Goal: Find specific page/section: Find specific page/section

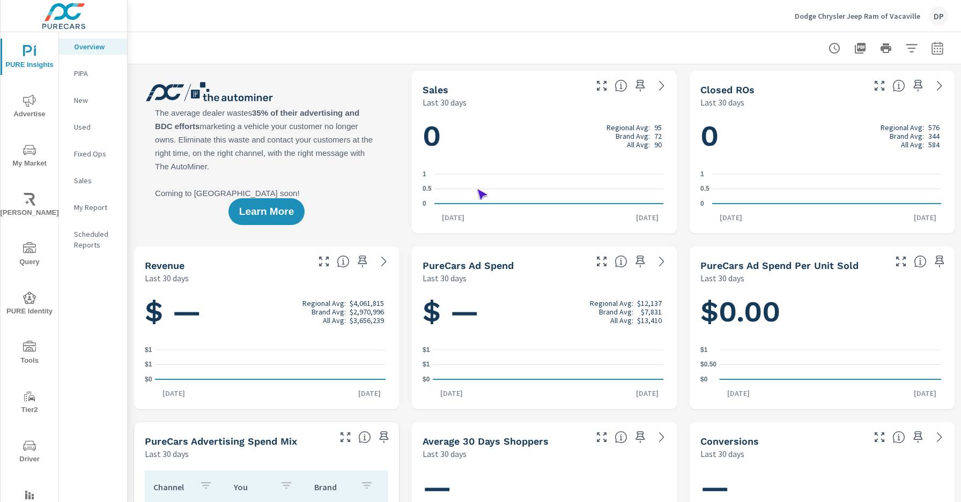
click at [27, 453] on span "Driver" at bounding box center [29, 453] width 51 height 26
